Goal: Task Accomplishment & Management: Complete application form

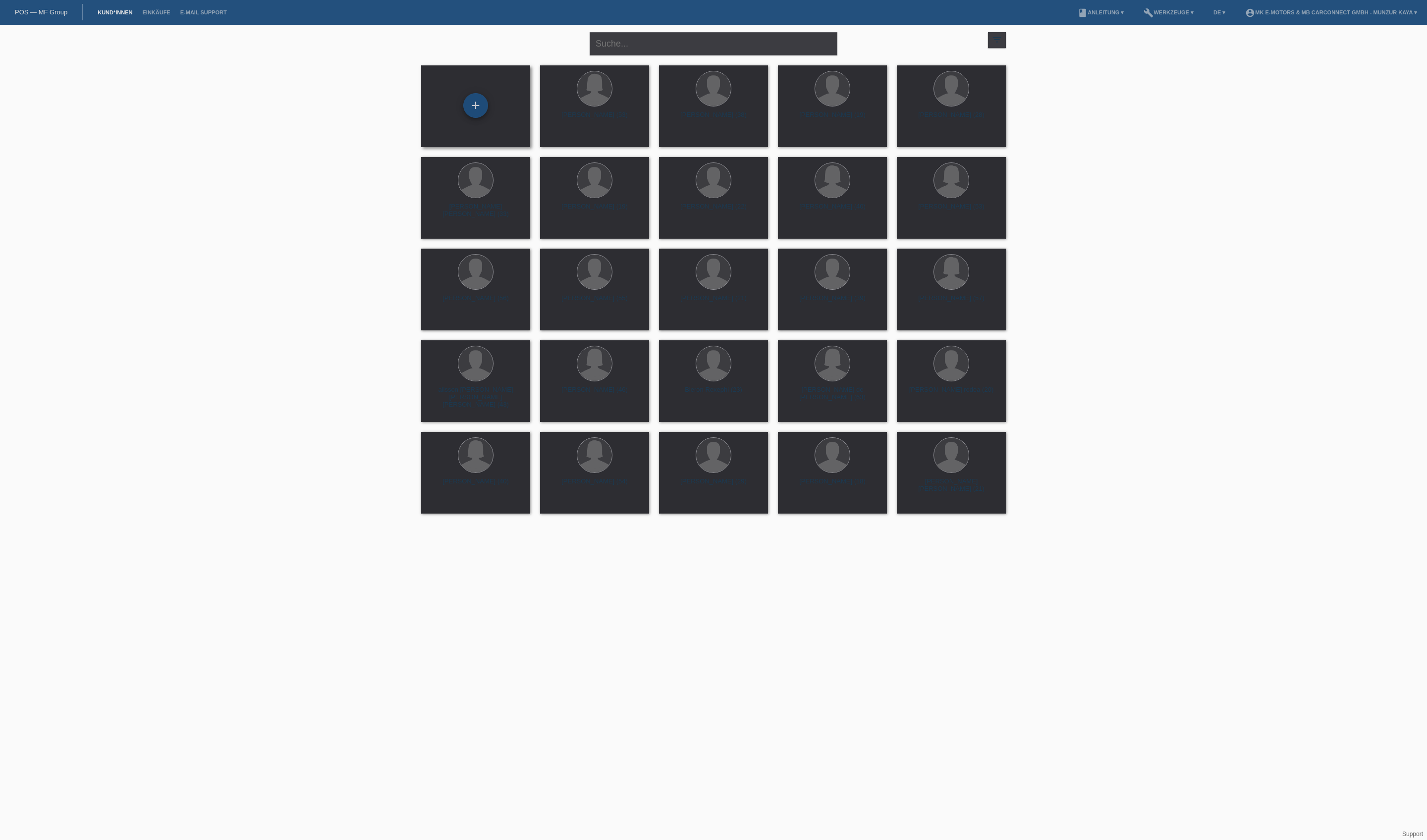
click at [475, 111] on div "+" at bounding box center [475, 105] width 24 height 17
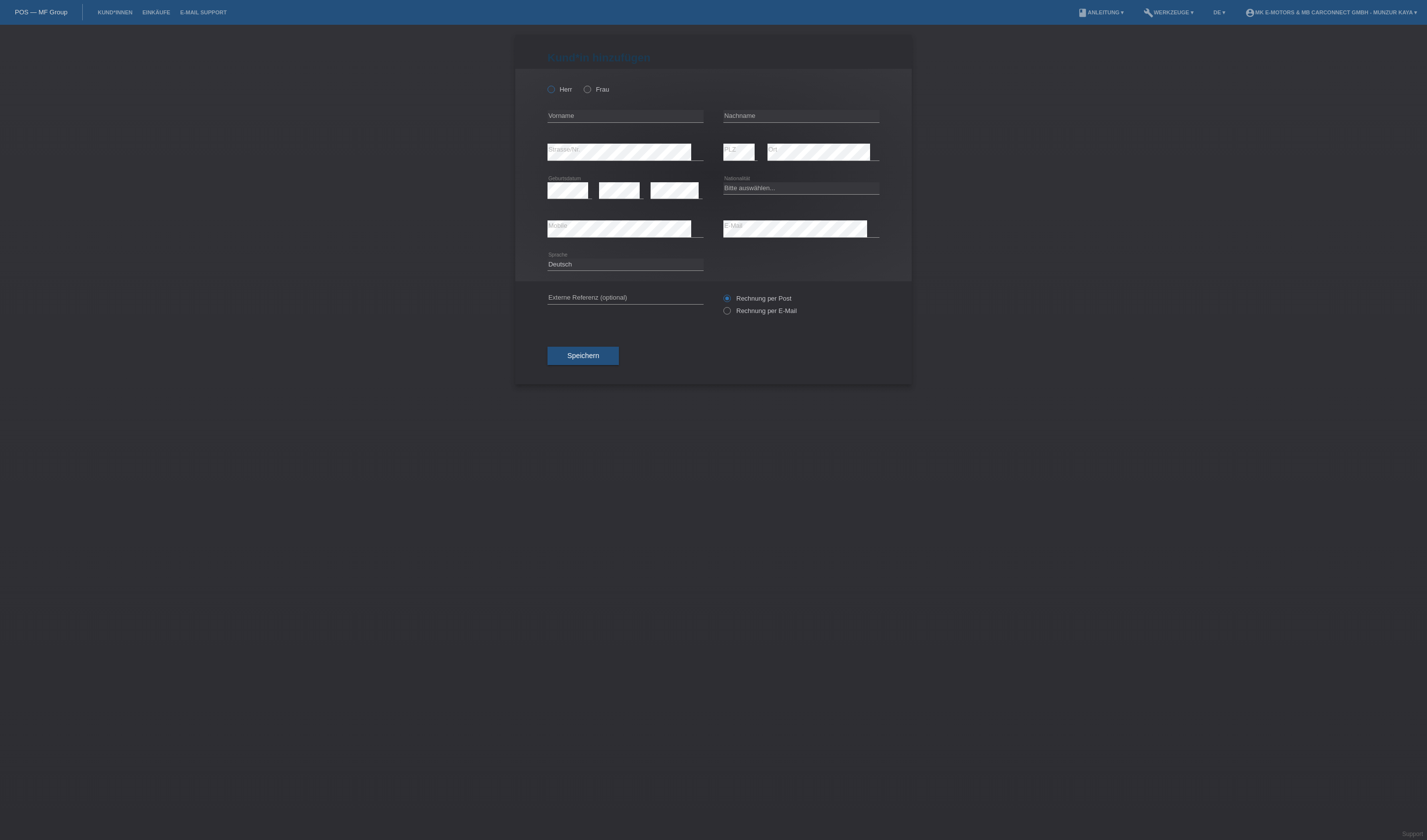
click at [546, 84] on icon at bounding box center [546, 84] width 0 height 0
click at [554, 92] on input "Herr" at bounding box center [551, 89] width 7 height 7
radio input "true"
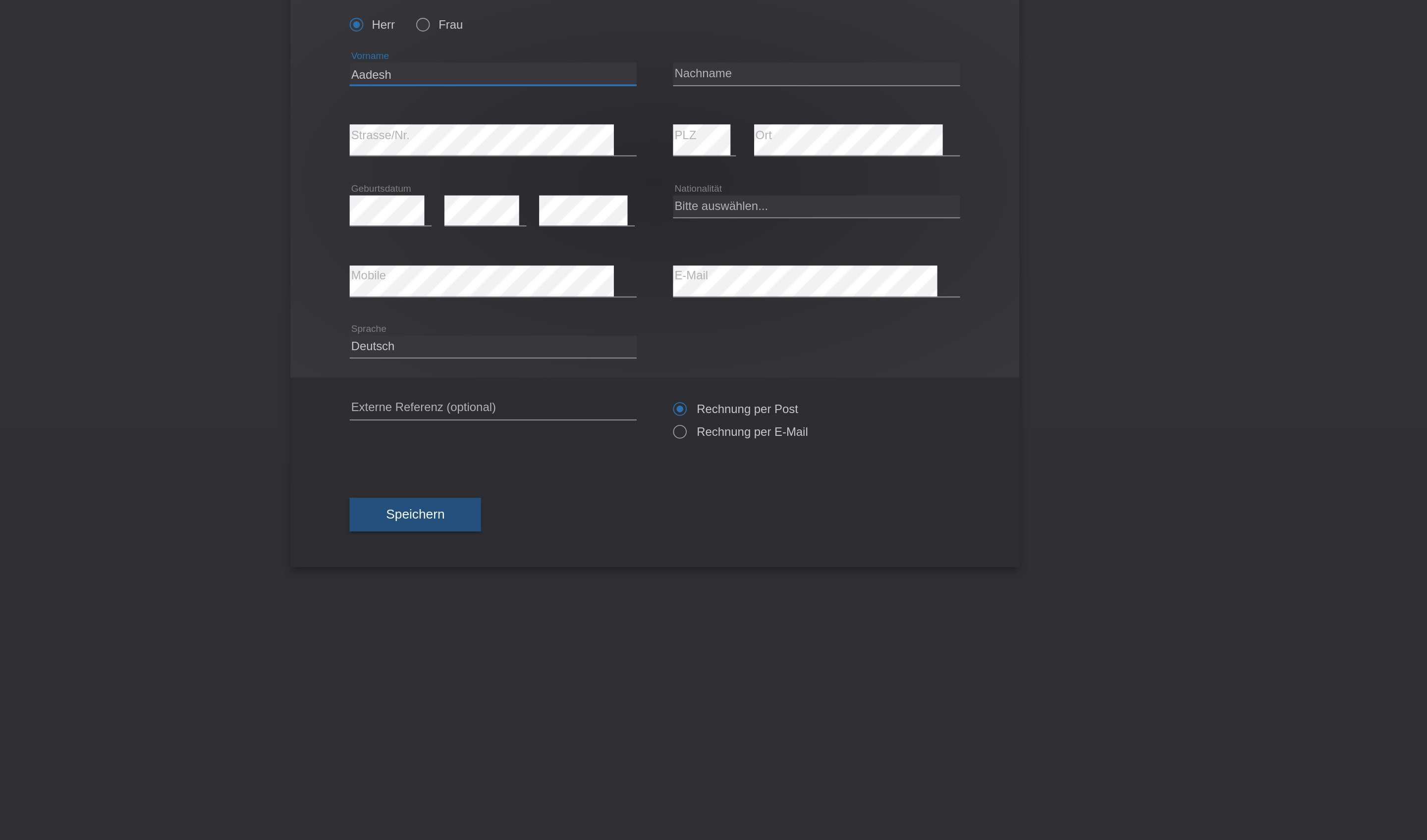
type input "Aadesh"
type input "Murali"
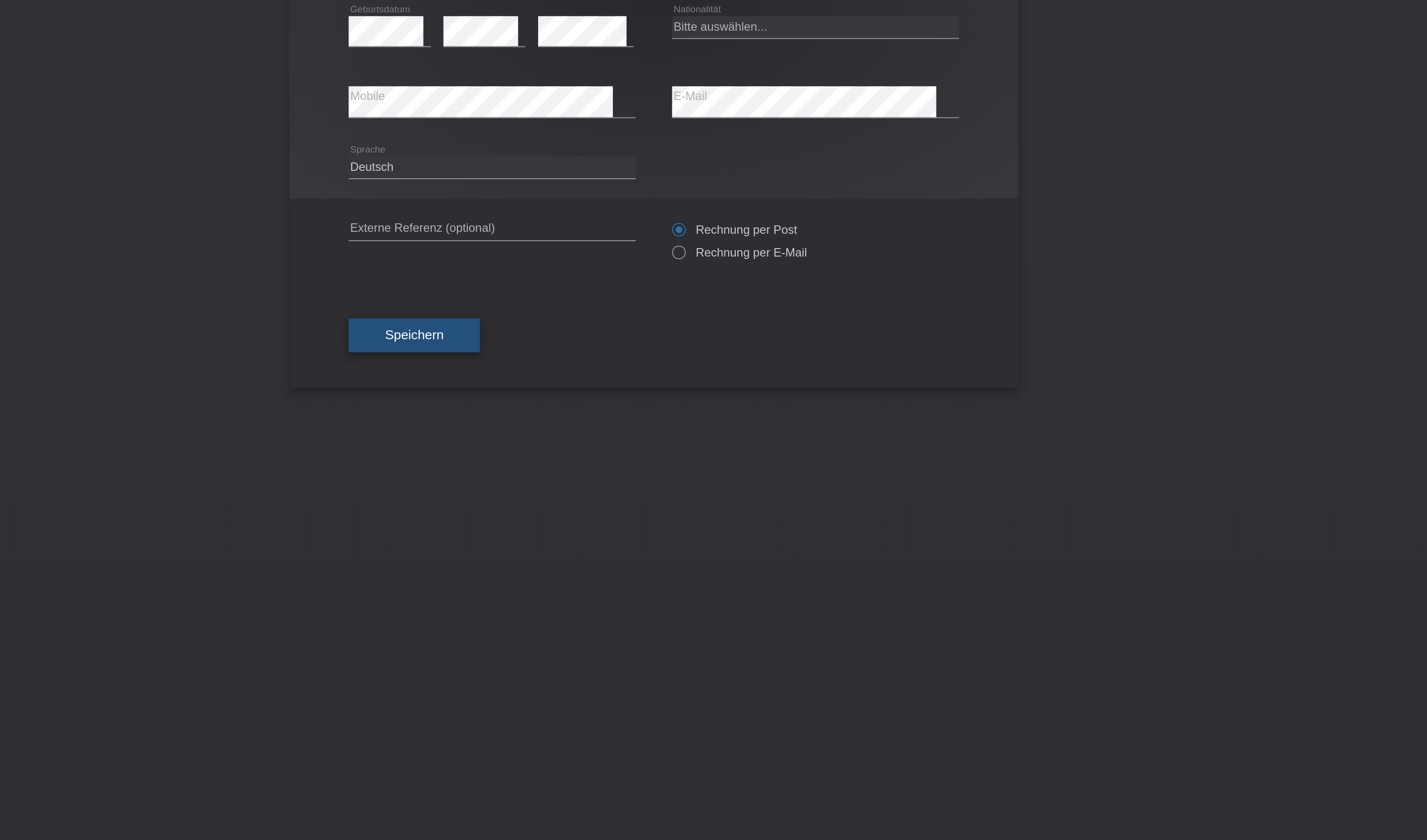
click at [567, 352] on span "Speichern" at bounding box center [583, 355] width 32 height 8
select select "CH"
click at [548, 347] on button "Speichern" at bounding box center [583, 356] width 72 height 19
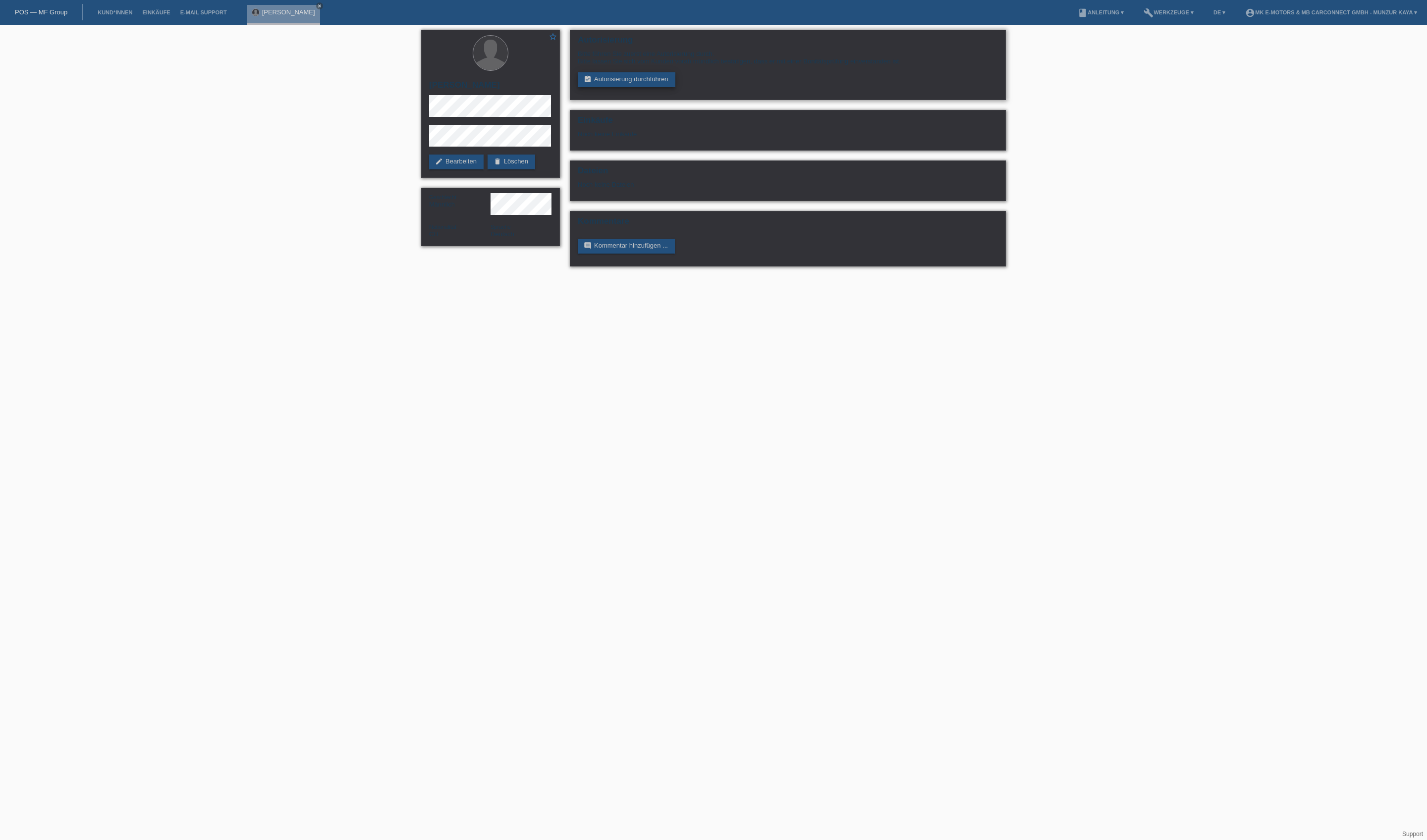
click at [675, 87] on link "assignment_turned_in Autorisierung durchführen" at bounding box center [626, 79] width 98 height 15
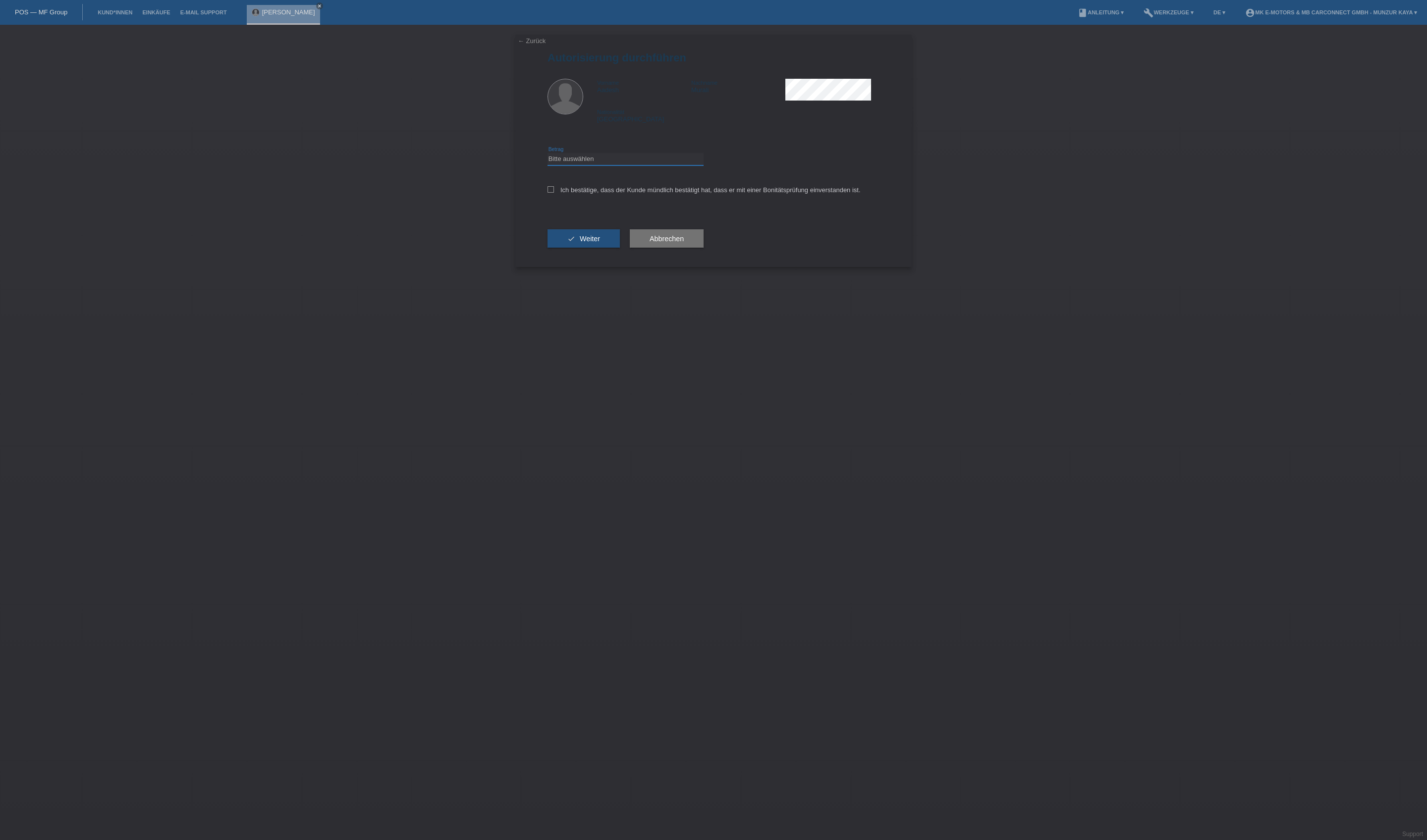
select select "3"
click at [655, 194] on label "Ich bestätige, dass der Kunde mündlich bestätigt hat, dass er mit einer Bonität…" at bounding box center [704, 190] width 313 height 8
click at [554, 193] on input "Ich bestätige, dass der Kunde mündlich bestätigt hat, dass er mit einer Bonität…" at bounding box center [551, 189] width 7 height 7
checkbox input "true"
click at [600, 243] on span "Weiter" at bounding box center [590, 238] width 20 height 8
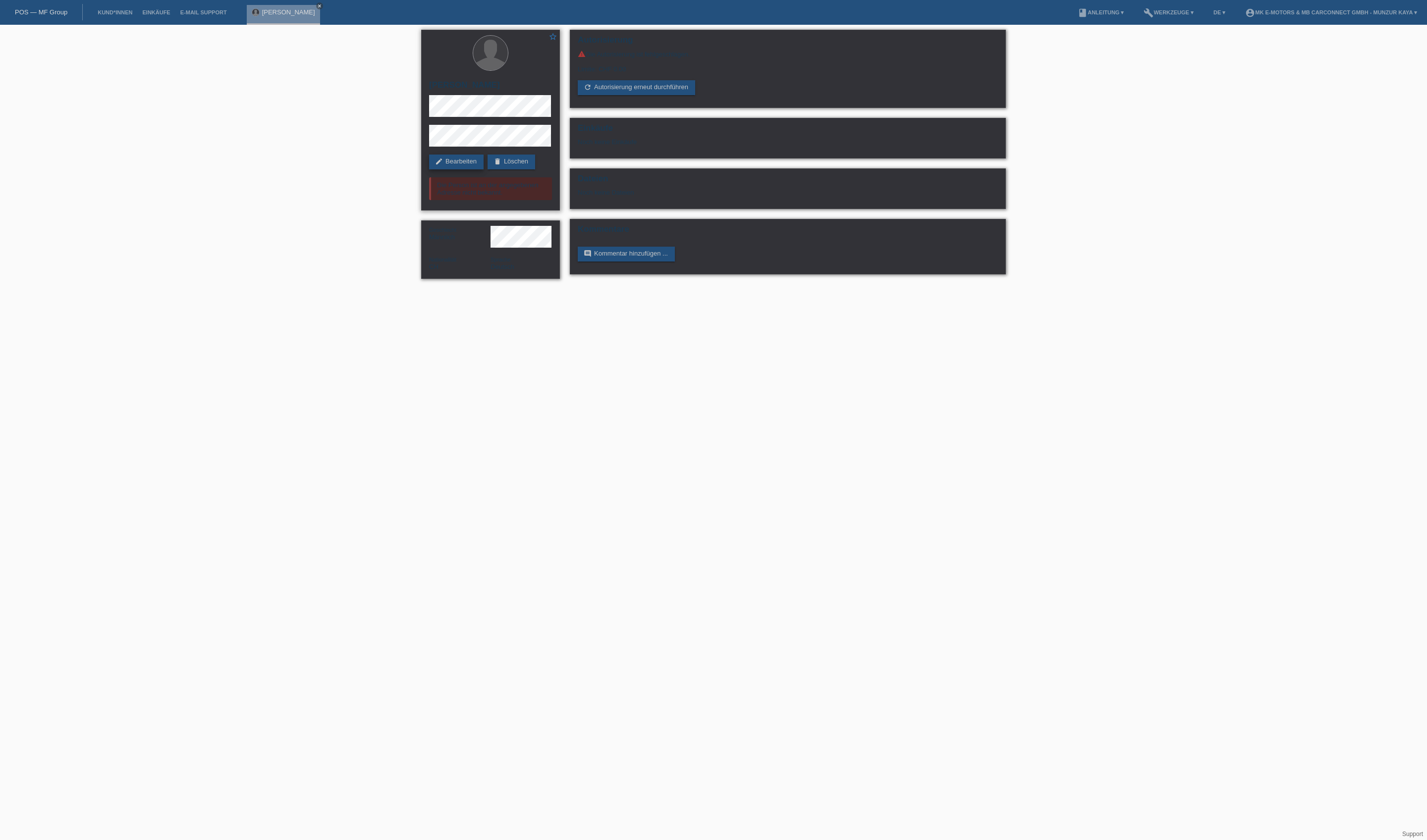
click at [472, 167] on link "edit Bearbeiten" at bounding box center [457, 161] width 54 height 15
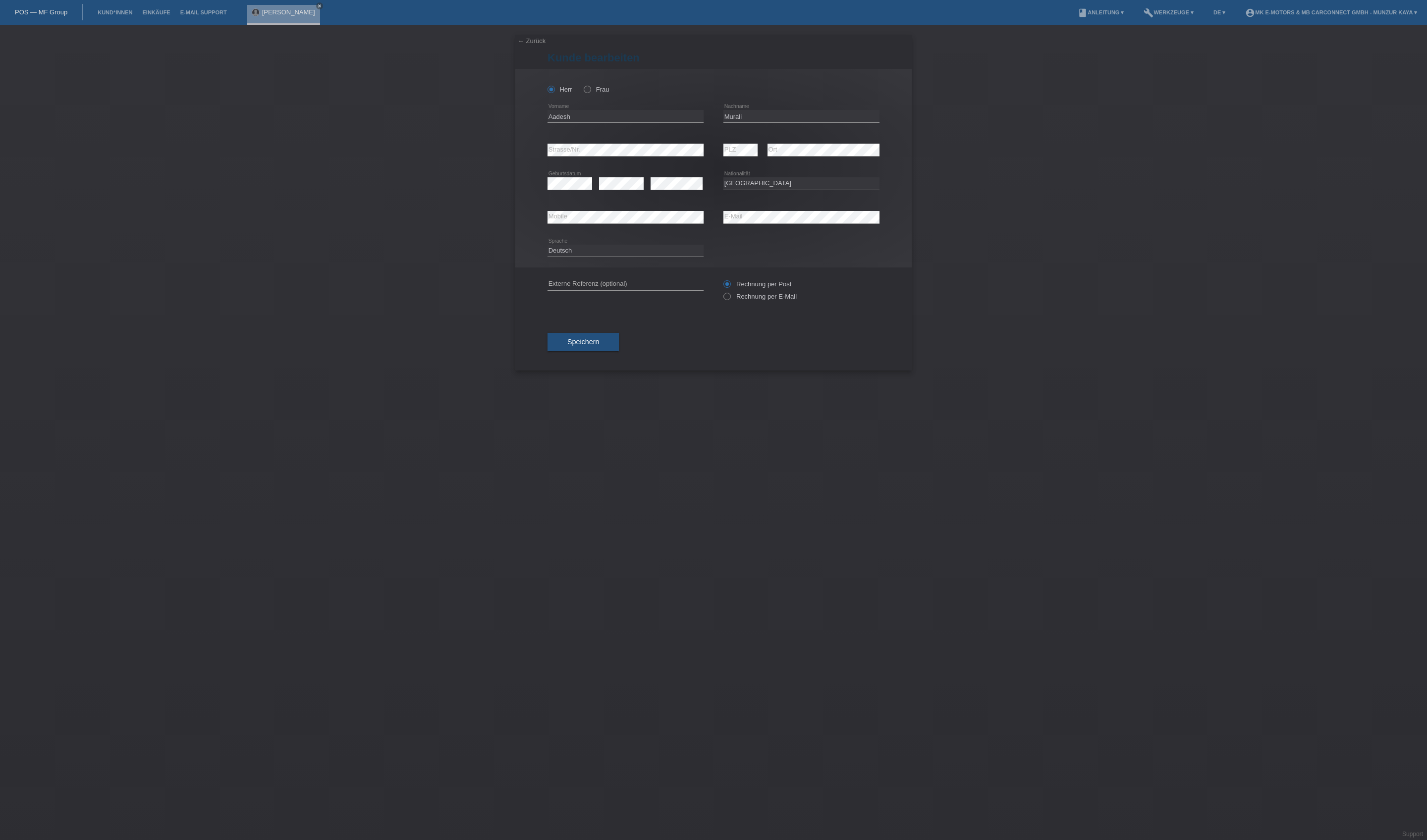
select select "CH"
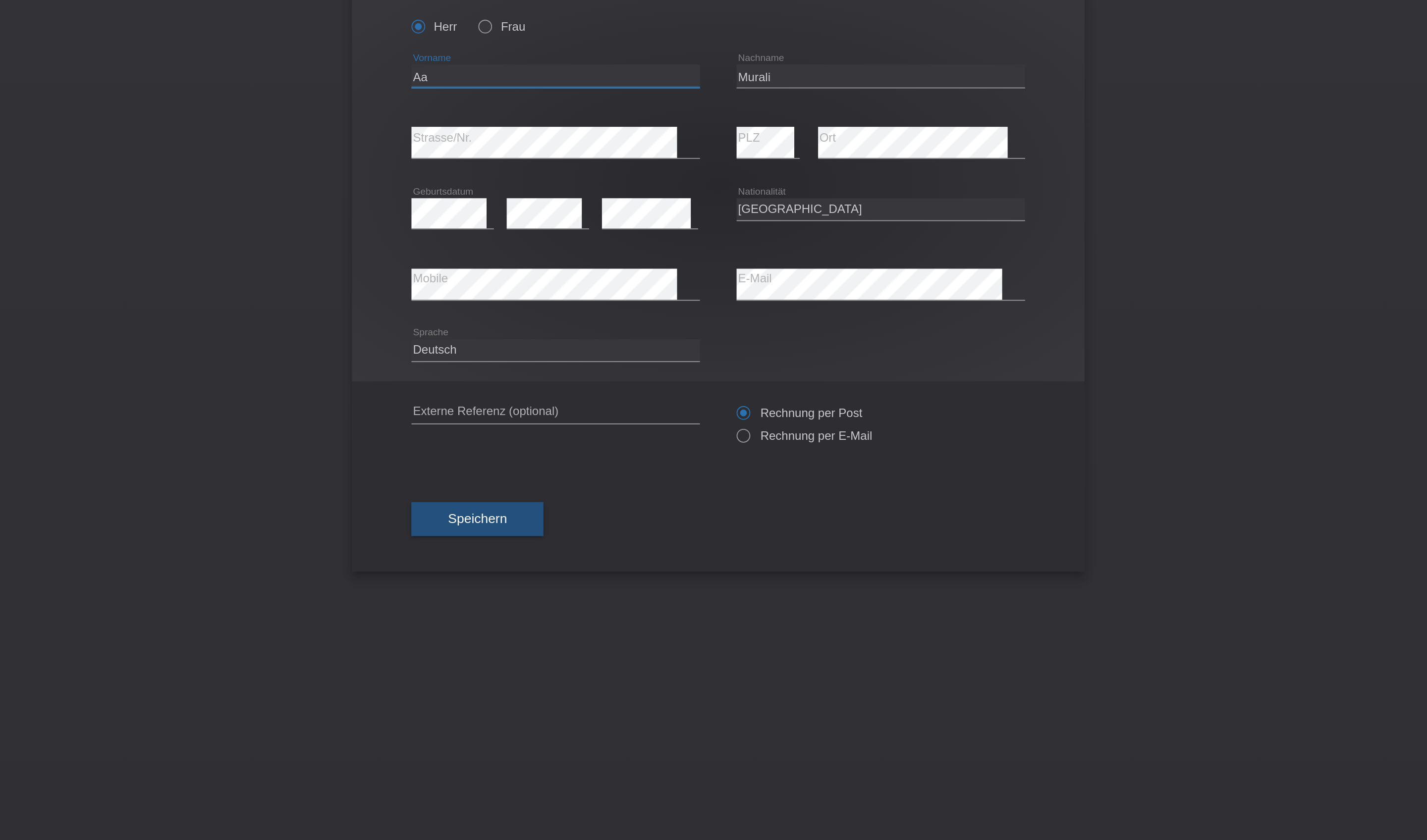
type input "A"
type input "Murali"
click at [723, 110] on input "Murali" at bounding box center [801, 116] width 156 height 12
type input "Balasubramaniam"
click at [548, 365] on button "Speichern" at bounding box center [583, 356] width 72 height 19
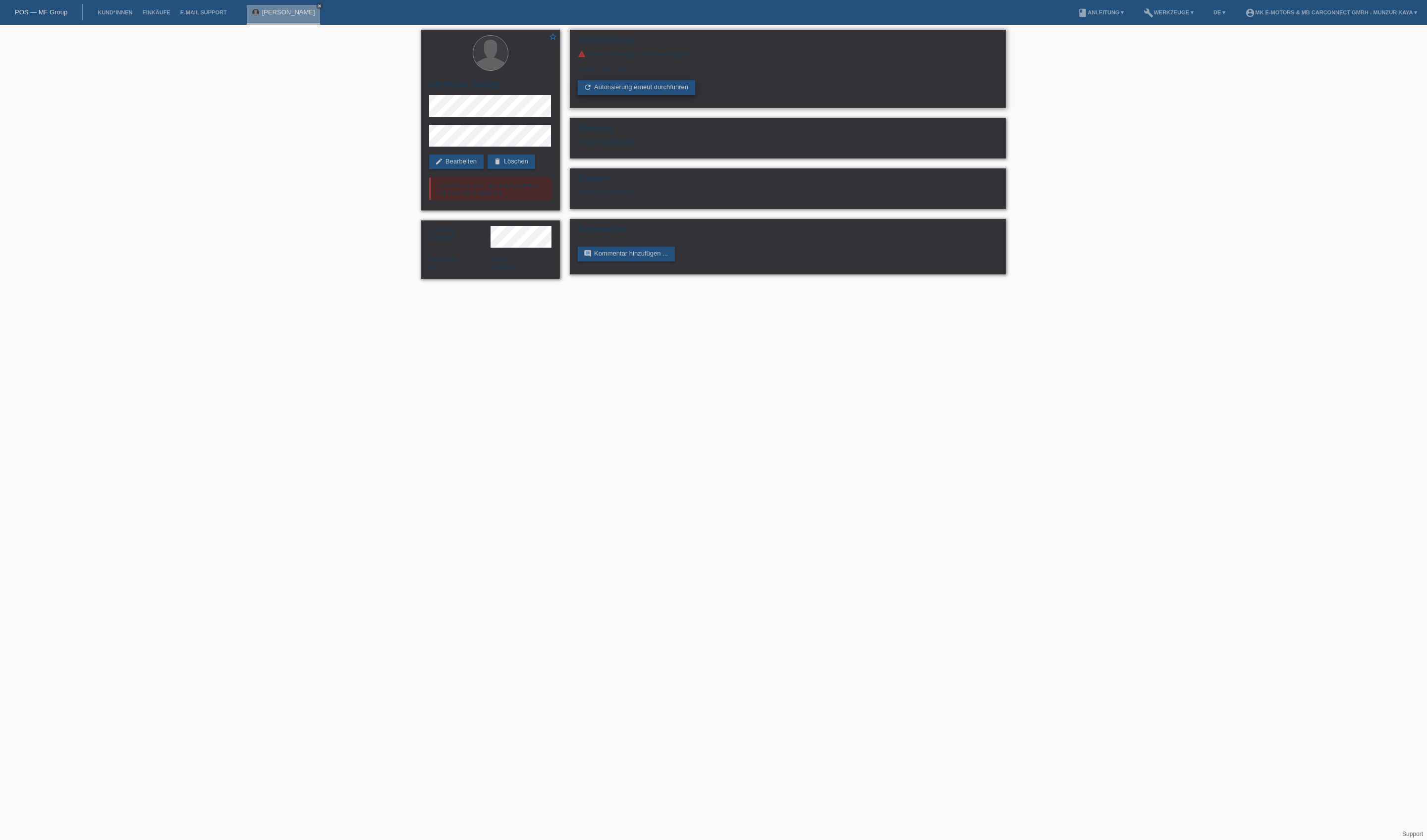
click at [676, 95] on link "refresh Autorisierung erneut durchführen" at bounding box center [636, 87] width 118 height 15
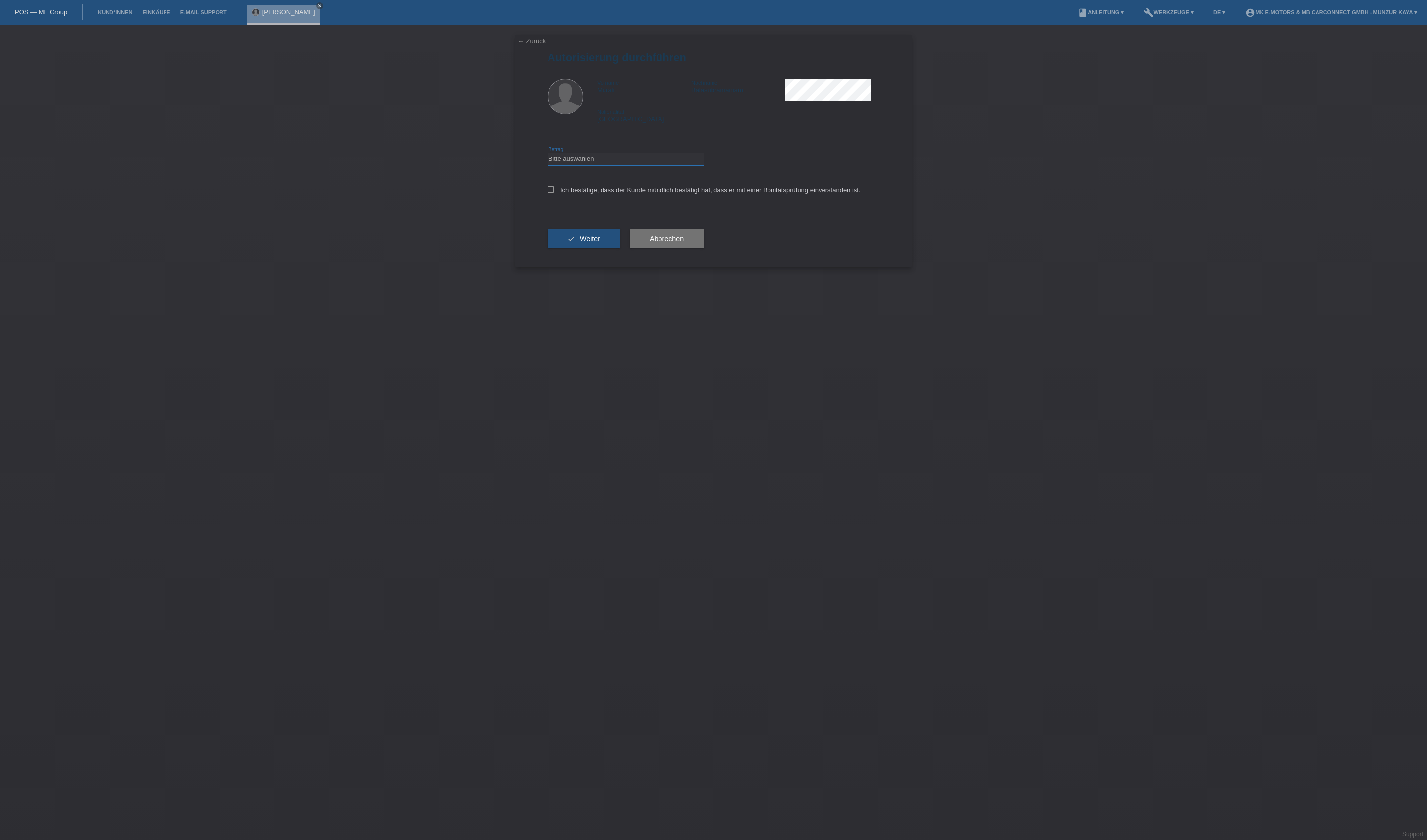
select select "3"
click at [633, 194] on label "Ich bestätige, dass der Kunde mündlich bestätigt hat, dass er mit einer Bonität…" at bounding box center [704, 190] width 313 height 8
click at [554, 193] on input "Ich bestätige, dass der Kunde mündlich bestätigt hat, dass er mit einer Bonität…" at bounding box center [551, 189] width 7 height 7
checkbox input "true"
click at [600, 243] on span "Weiter" at bounding box center [590, 238] width 20 height 8
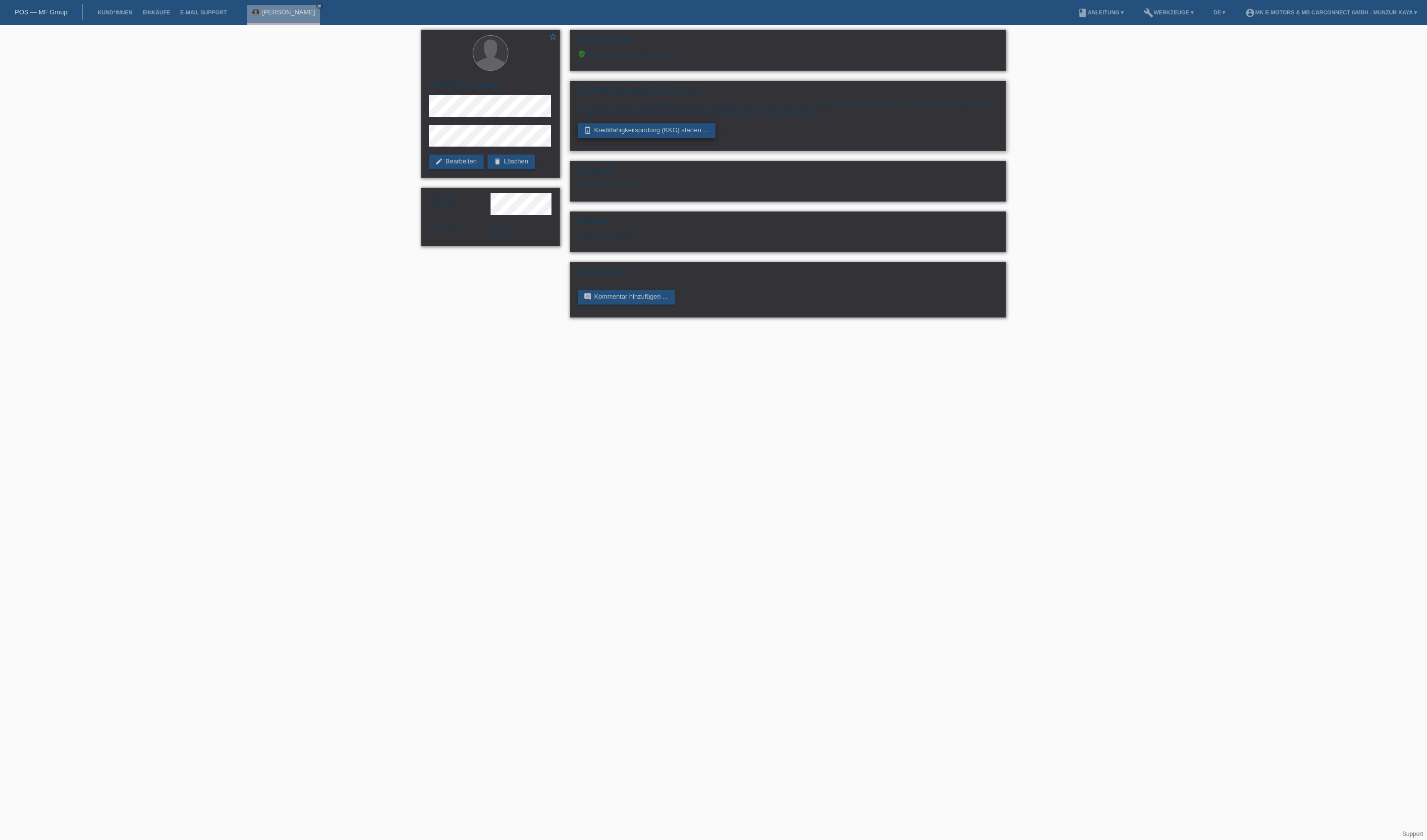
click at [638, 138] on link "perm_device_information Kreditfähigkeitsprüfung (KKG) starten ..." at bounding box center [646, 131] width 138 height 15
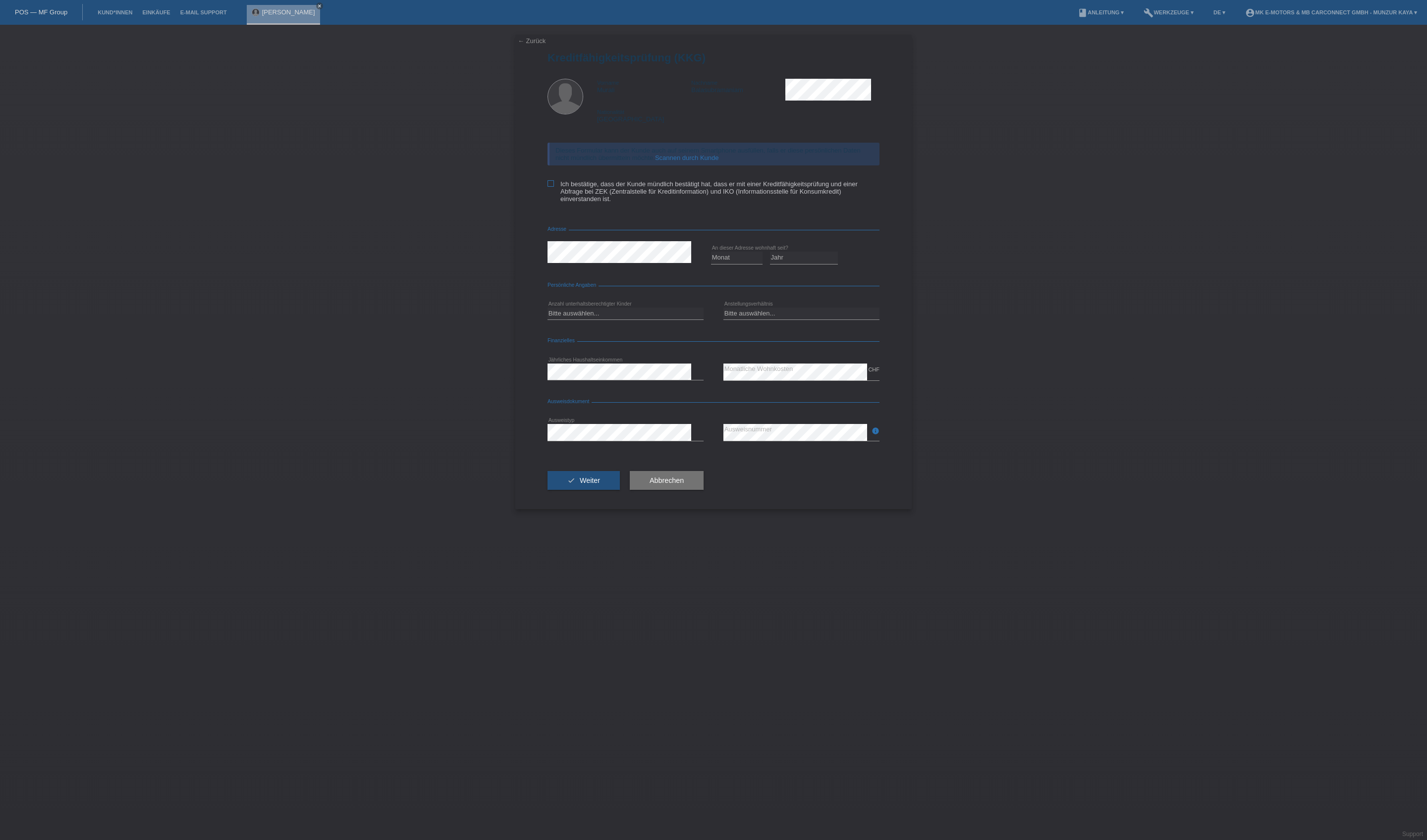
click at [604, 203] on label "Ich bestätige, dass der Kunde mündlich bestätigt hat, dass er mit einer Kreditf…" at bounding box center [713, 192] width 332 height 22
click at [554, 187] on input "Ich bestätige, dass der Kunde mündlich bestätigt hat, dass er mit einer Kreditf…" at bounding box center [551, 183] width 7 height 7
checkbox input "true"
select select "05"
select select "2011"
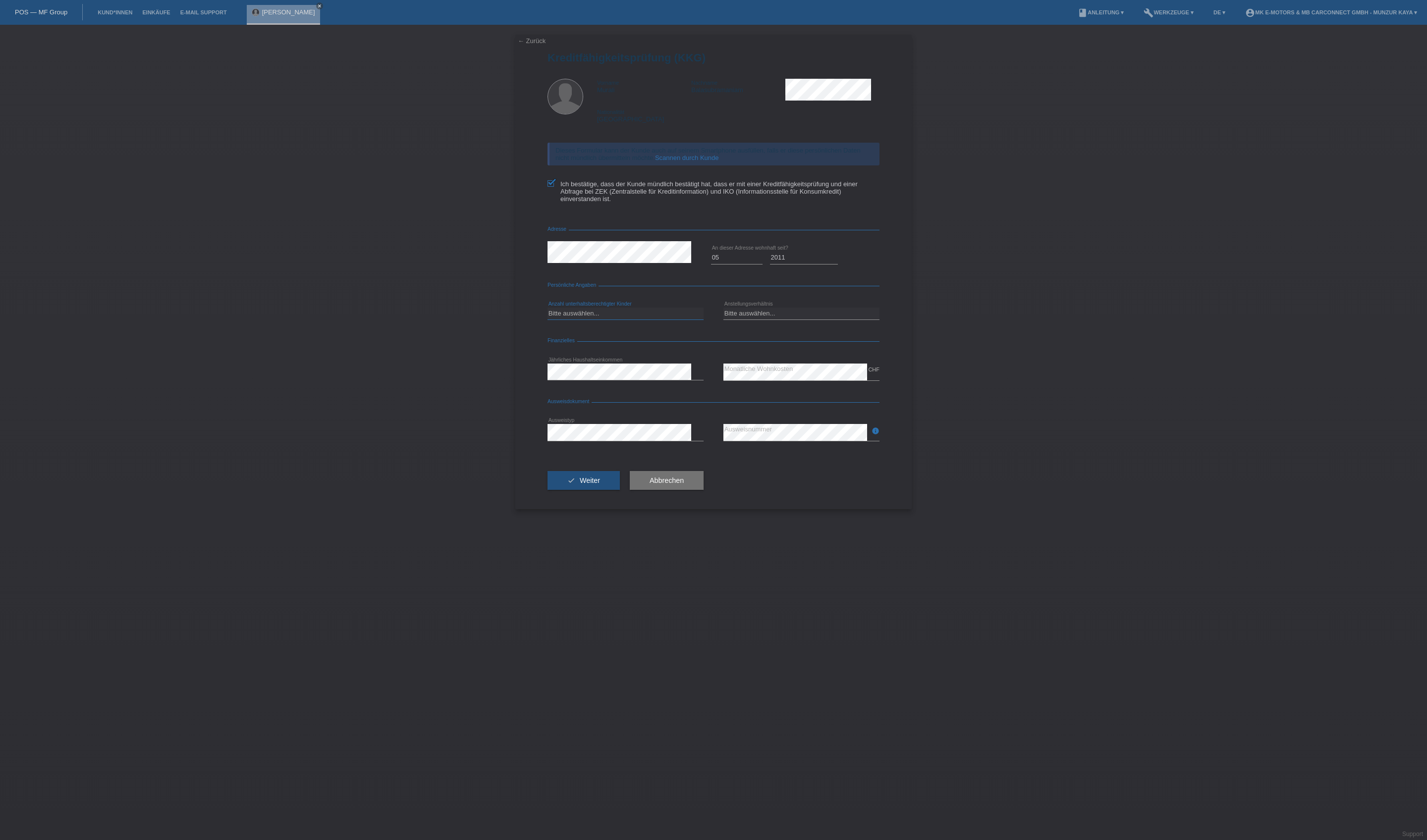
select select "1"
select select "UNLIMITED"
click at [600, 484] on span "Weiter" at bounding box center [590, 480] width 20 height 8
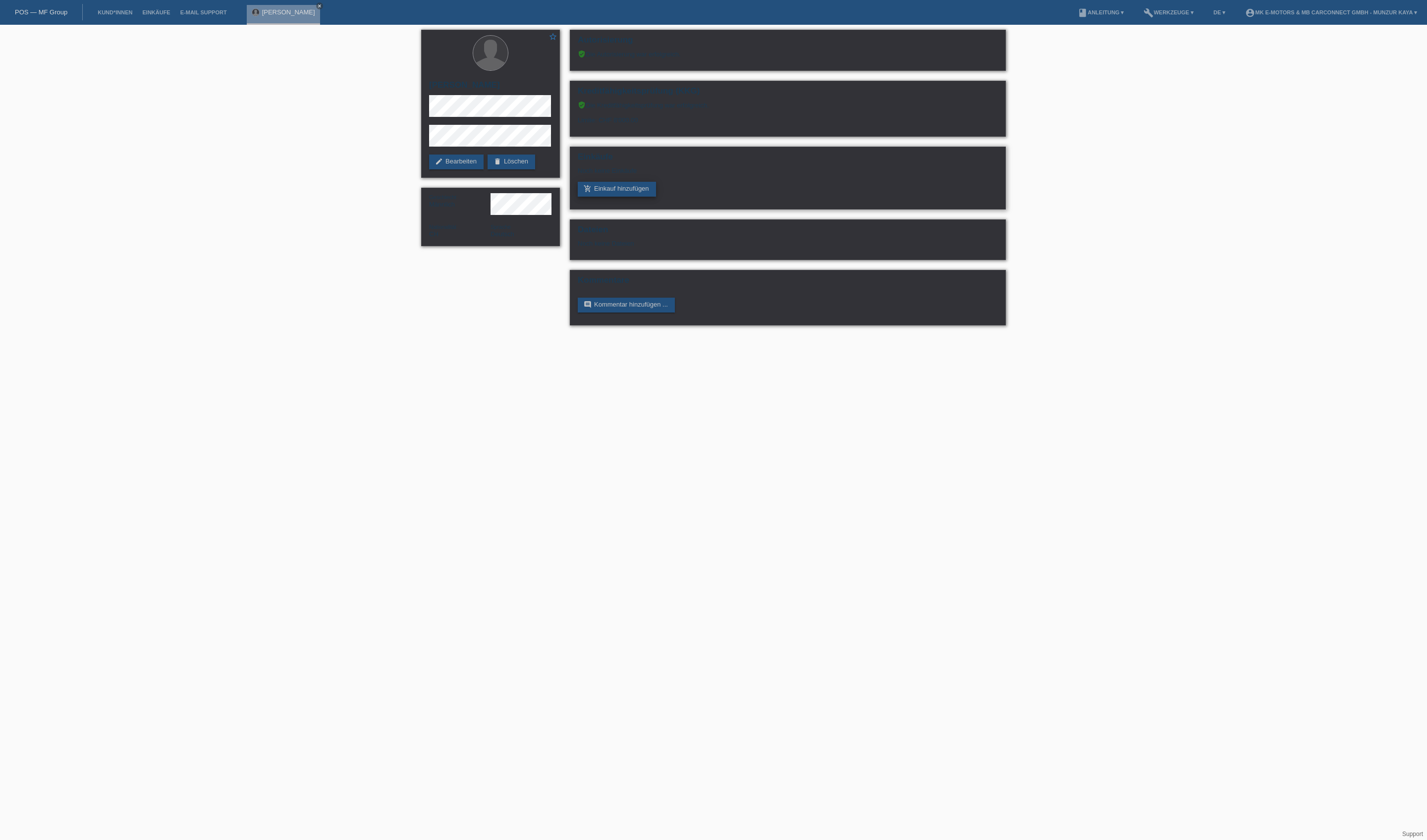
click at [642, 197] on link "add_shopping_cart Einkauf hinzufügen" at bounding box center [617, 189] width 78 height 15
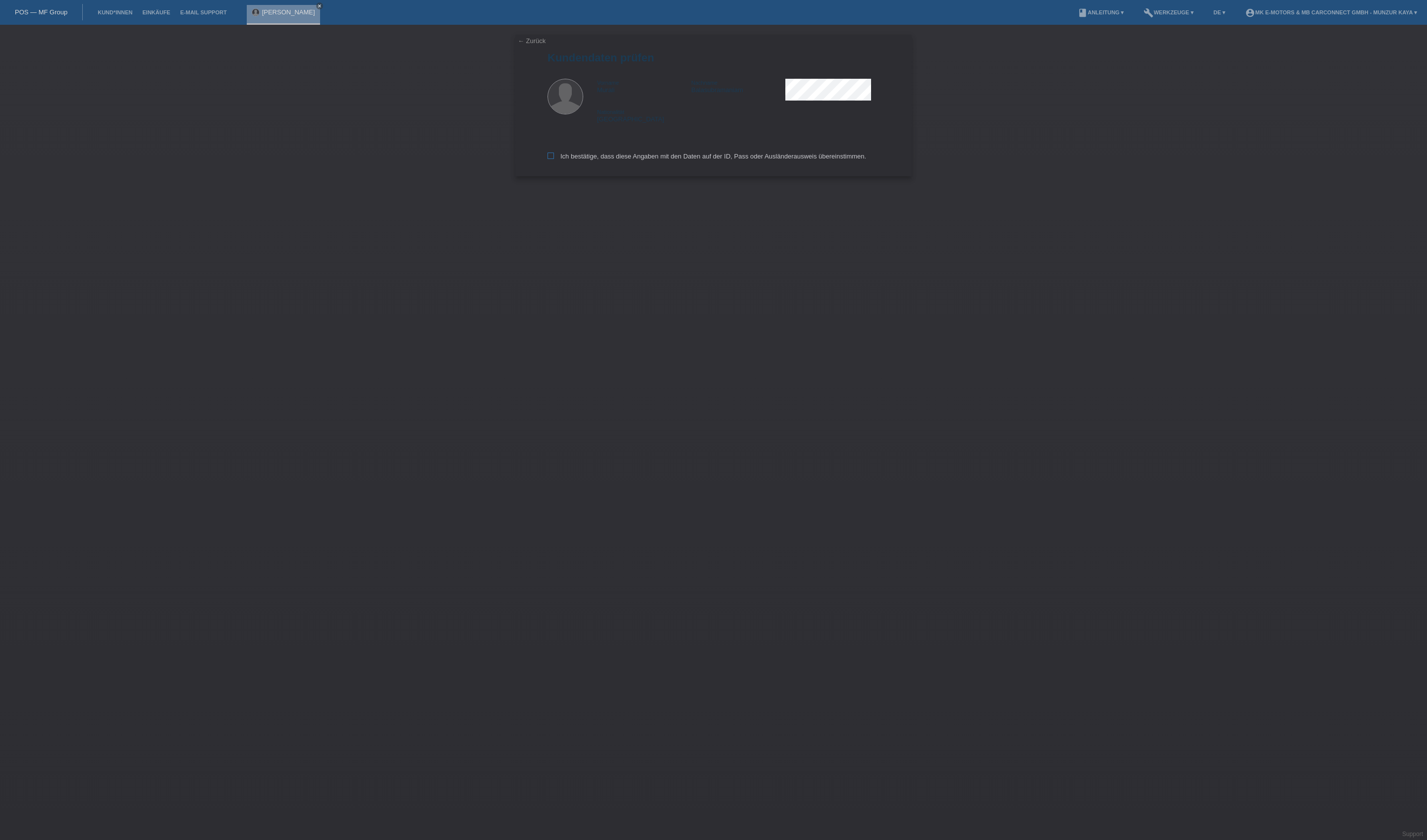
click at [642, 160] on label "Ich bestätige, dass diese Angaben mit den Daten auf der ID, Pass oder Ausländer…" at bounding box center [707, 156] width 319 height 8
click at [554, 159] on input "Ich bestätige, dass diese Angaben mit den Daten auf der ID, Pass oder Ausländer…" at bounding box center [551, 155] width 7 height 7
checkbox input "true"
click at [642, 96] on input "text" at bounding box center [626, 90] width 156 height 12
type input "2890.00"
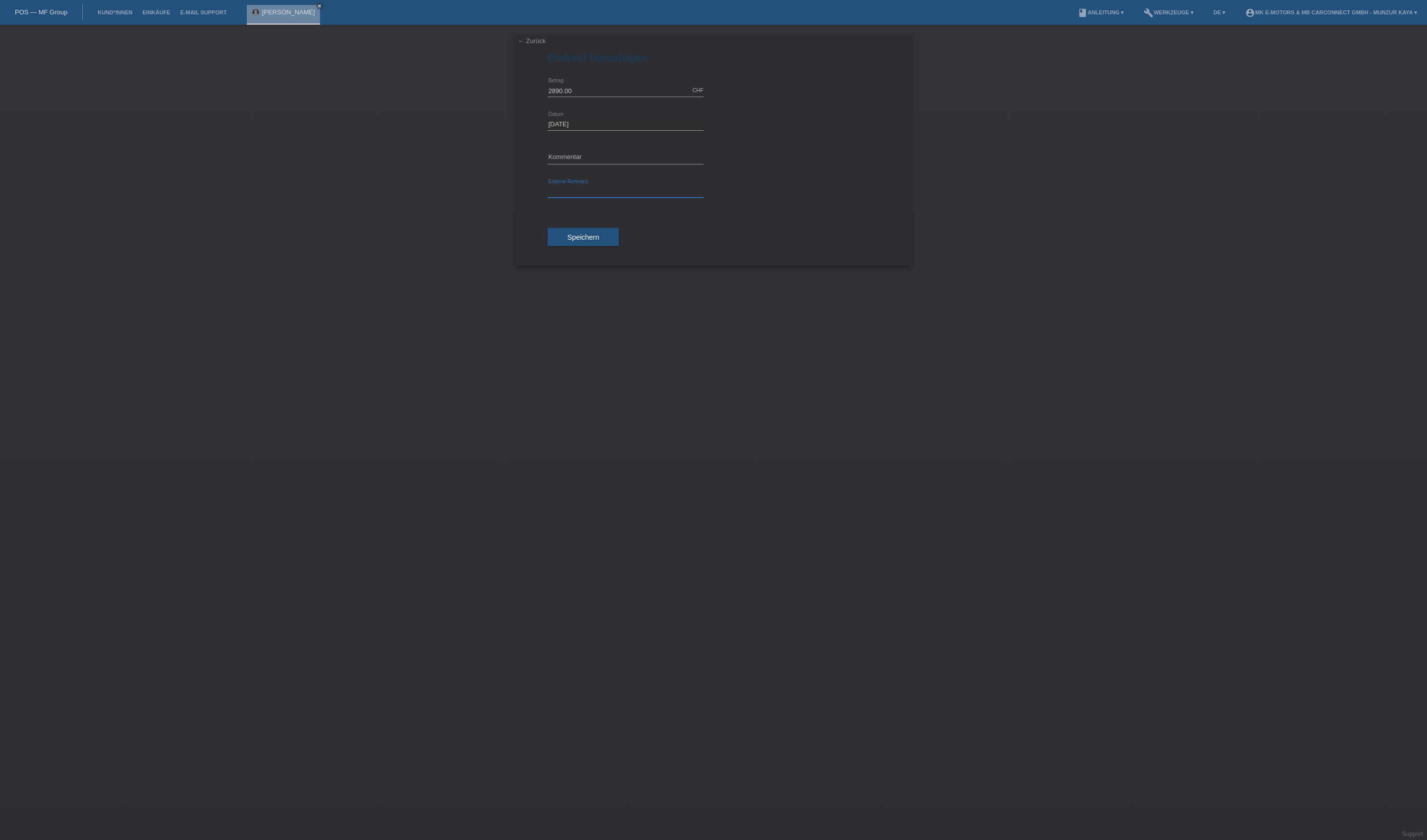
click at [633, 197] on input "text" at bounding box center [626, 191] width 156 height 12
type input "MK City Go X CarPlay"
click at [619, 247] on button "Speichern" at bounding box center [583, 237] width 72 height 19
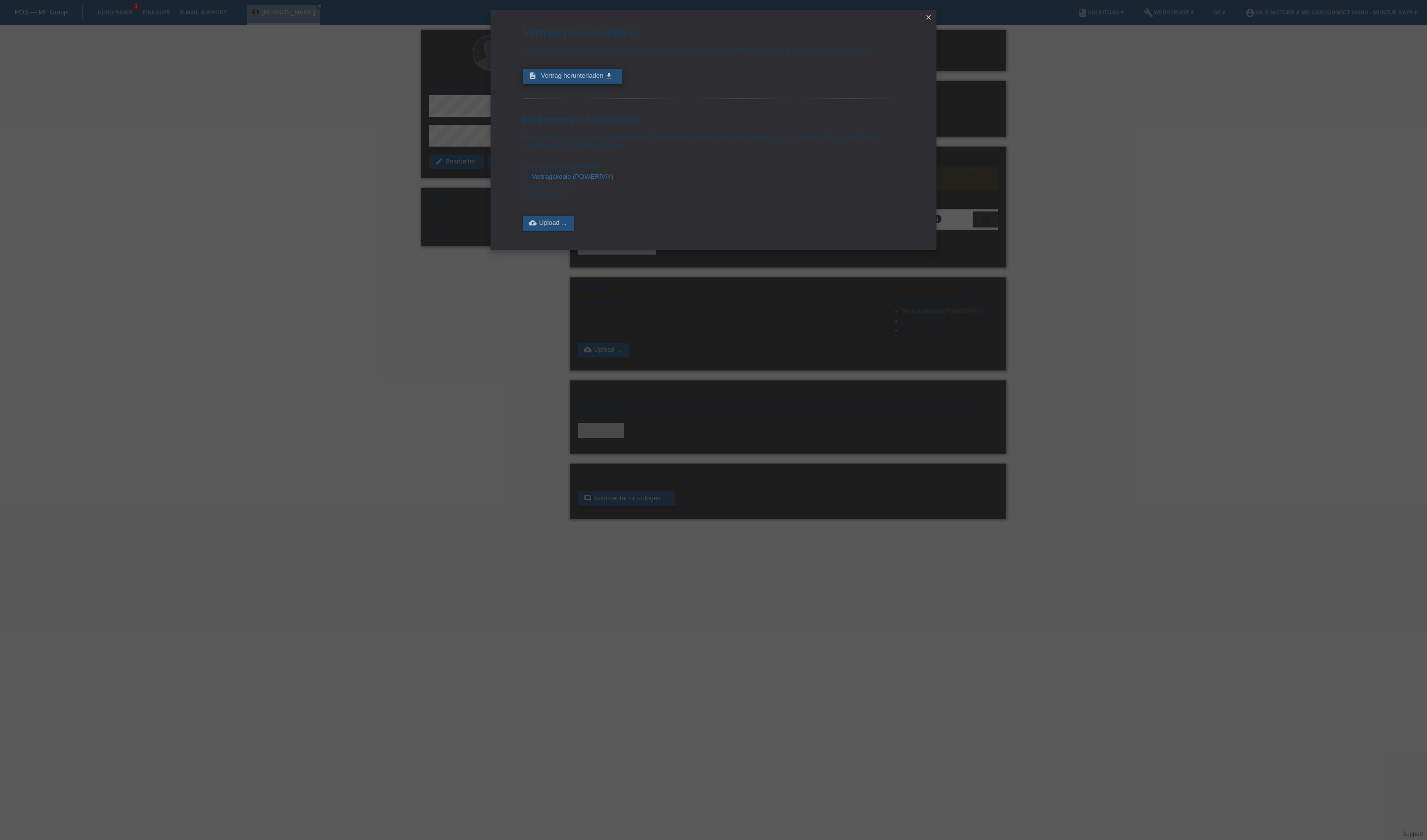
click at [603, 79] on span "Vertrag herunterladen" at bounding box center [572, 75] width 63 height 8
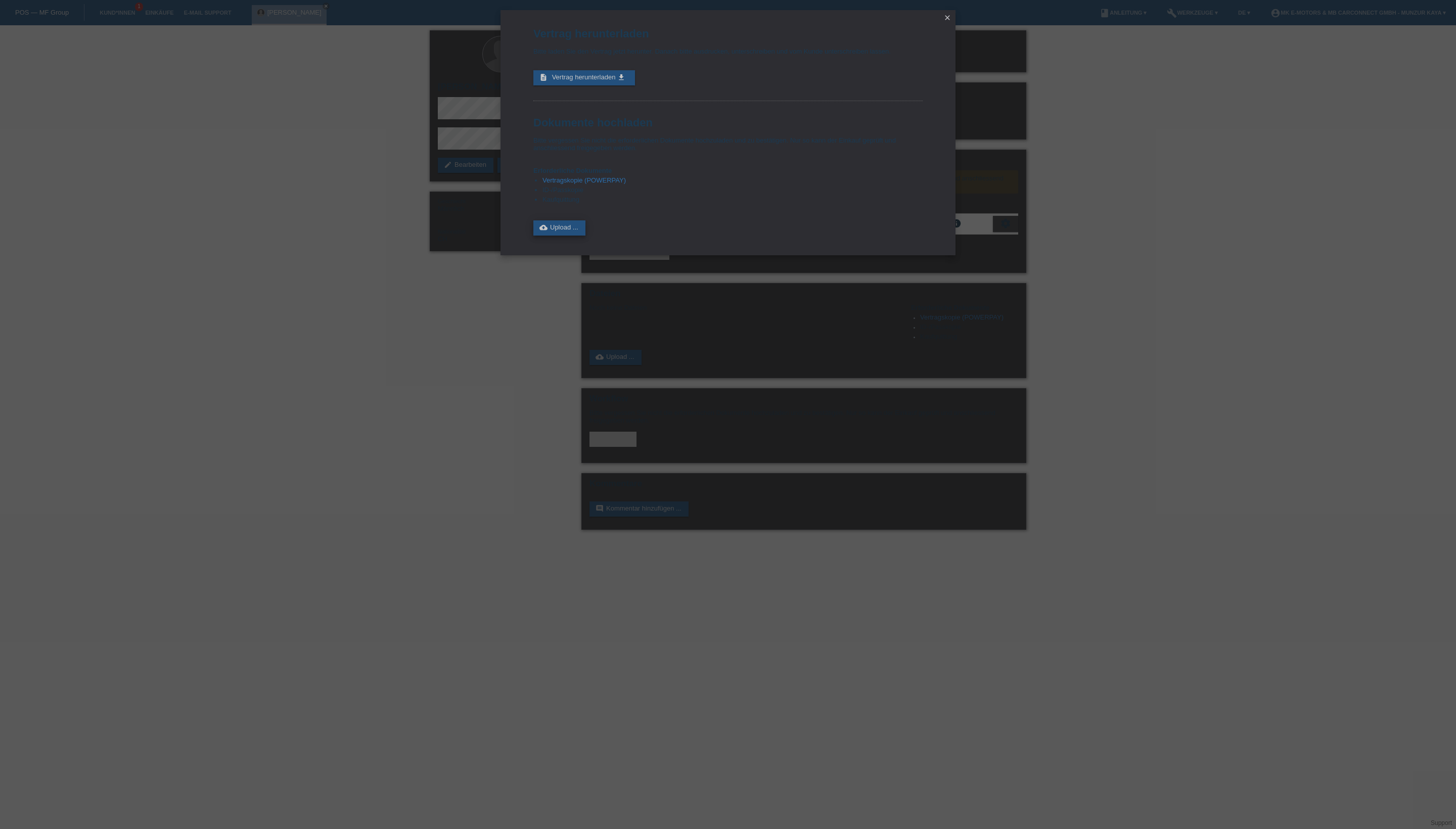
click at [574, 235] on link "cloud_upload Upload ..." at bounding box center [559, 227] width 52 height 15
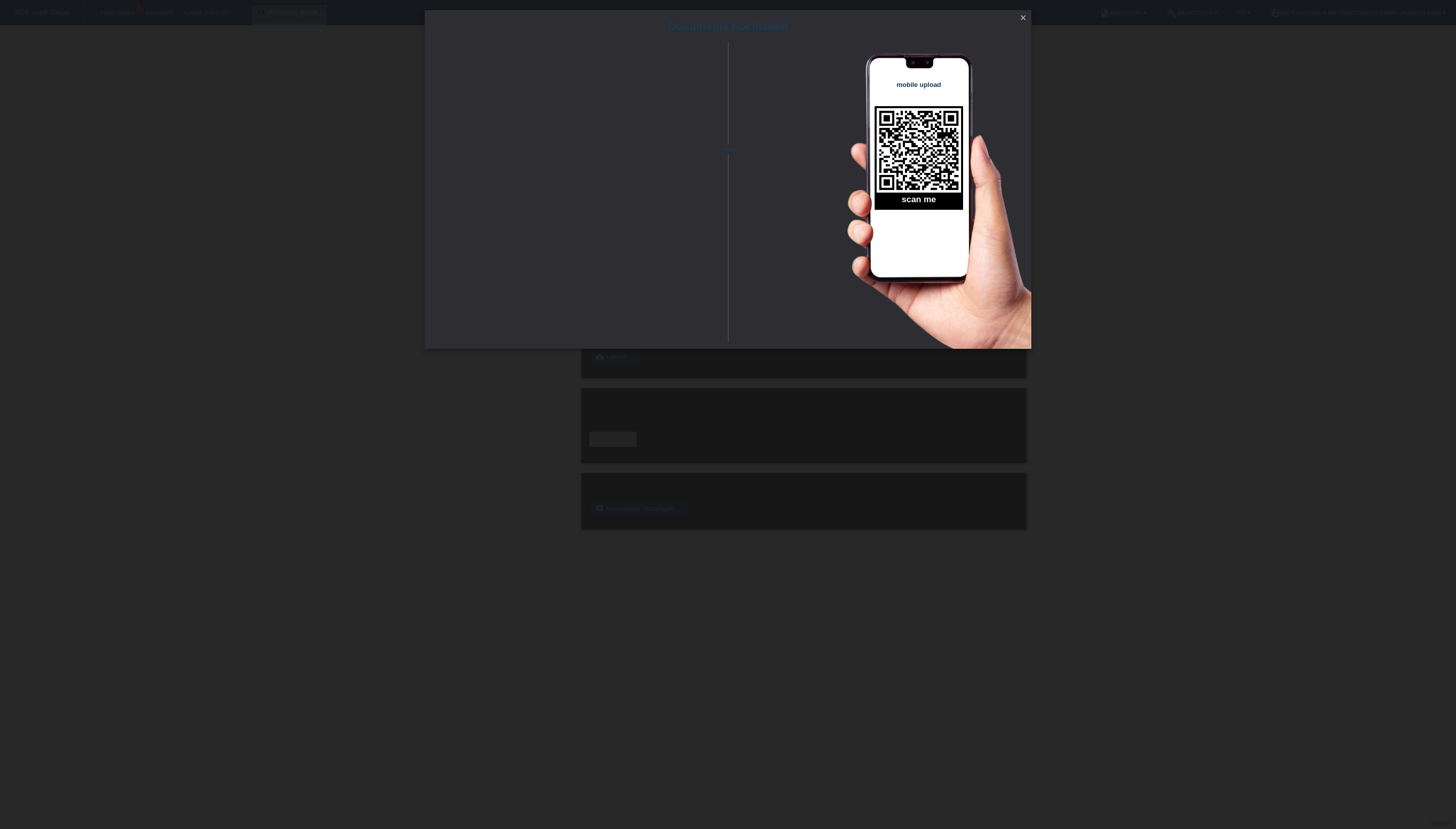
click at [1022, 19] on icon "close" at bounding box center [1023, 17] width 8 height 8
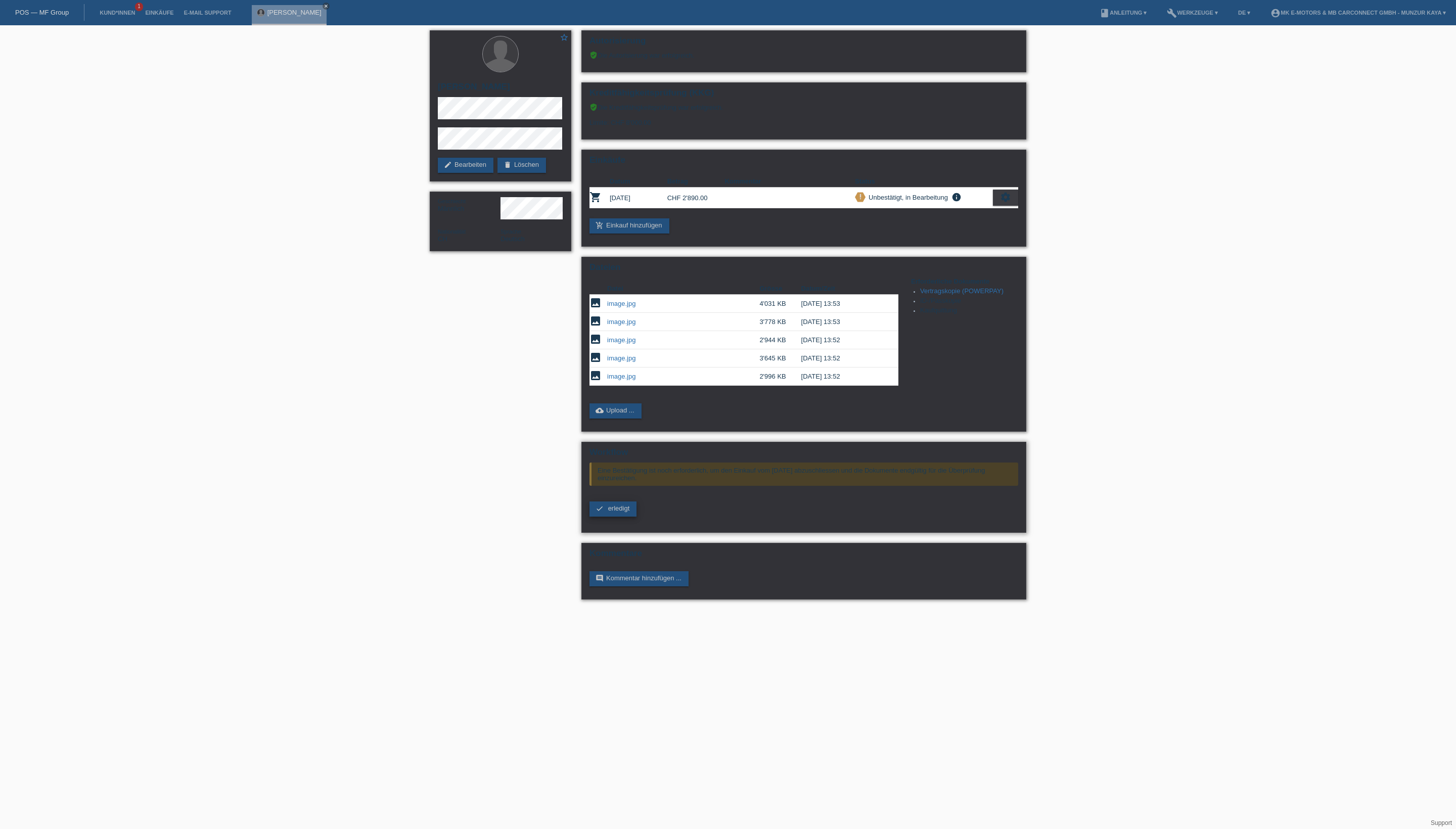
click at [603, 513] on icon "check" at bounding box center [599, 508] width 8 height 8
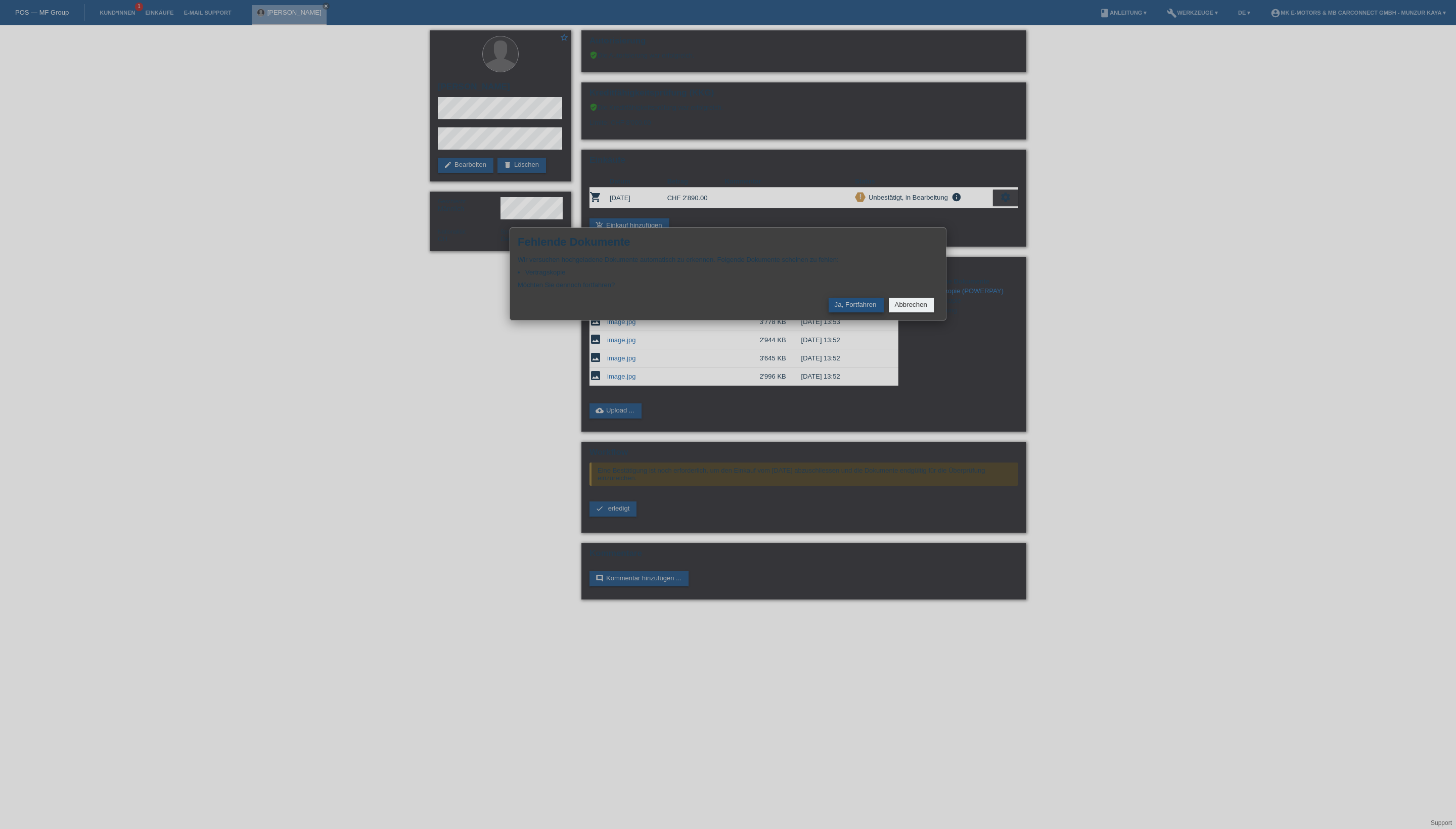
click at [838, 313] on button "Ja, Fortfahren" at bounding box center [856, 305] width 55 height 14
